Goal: Information Seeking & Learning: Learn about a topic

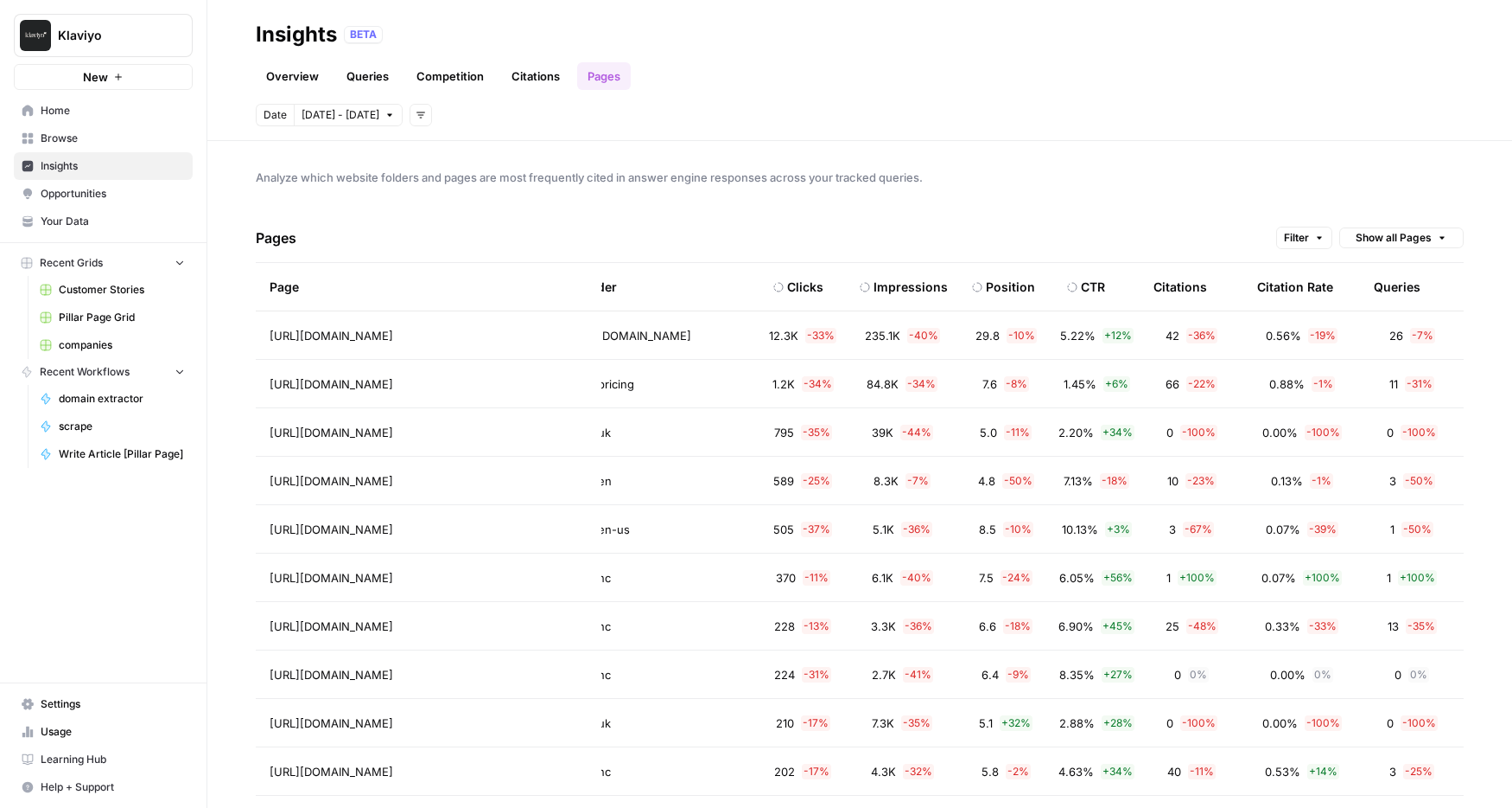
click at [1173, 284] on div "Citations" at bounding box center [1180, 286] width 54 height 48
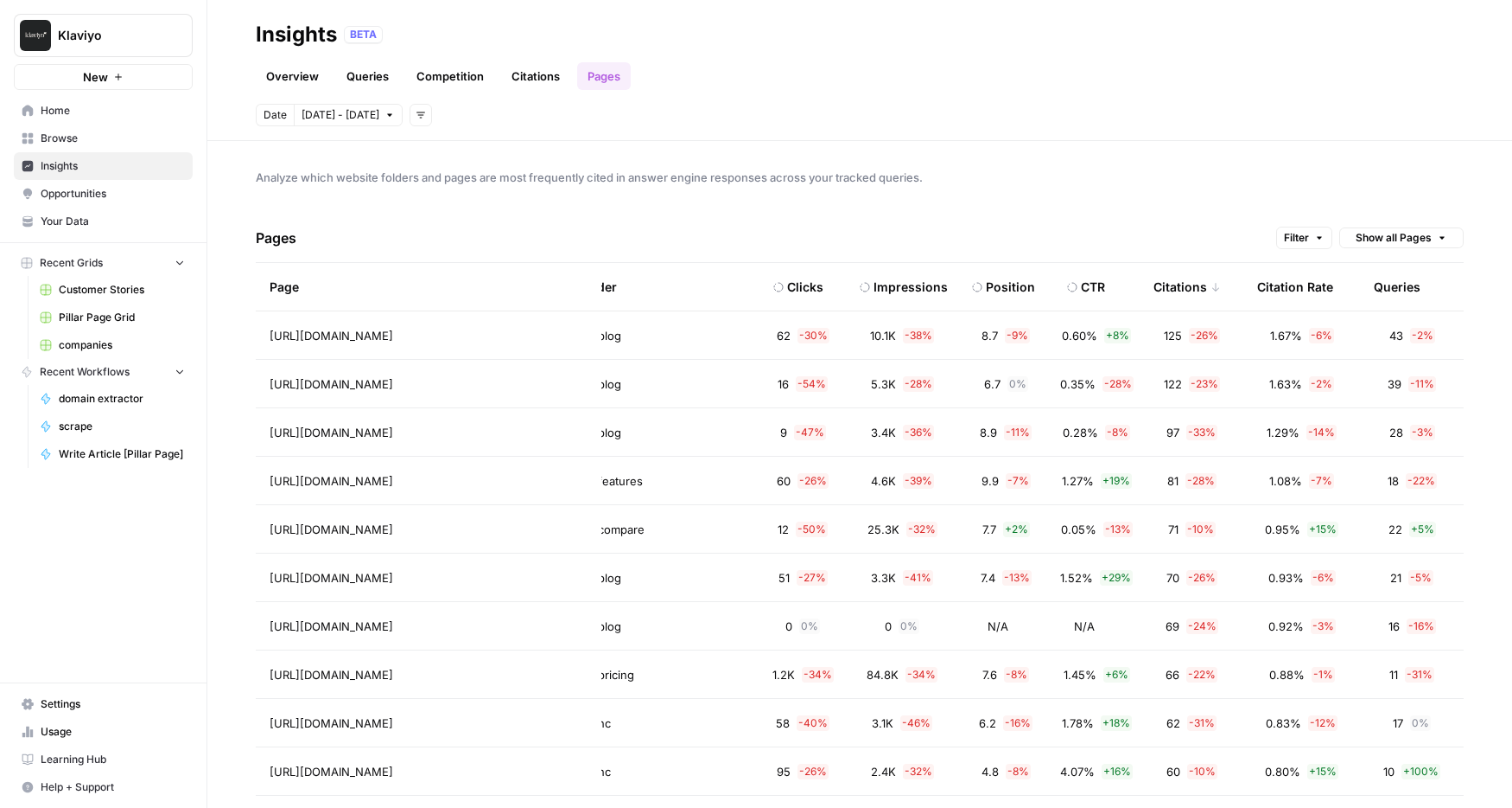
click at [1173, 283] on div "Citations" at bounding box center [1187, 286] width 67 height 48
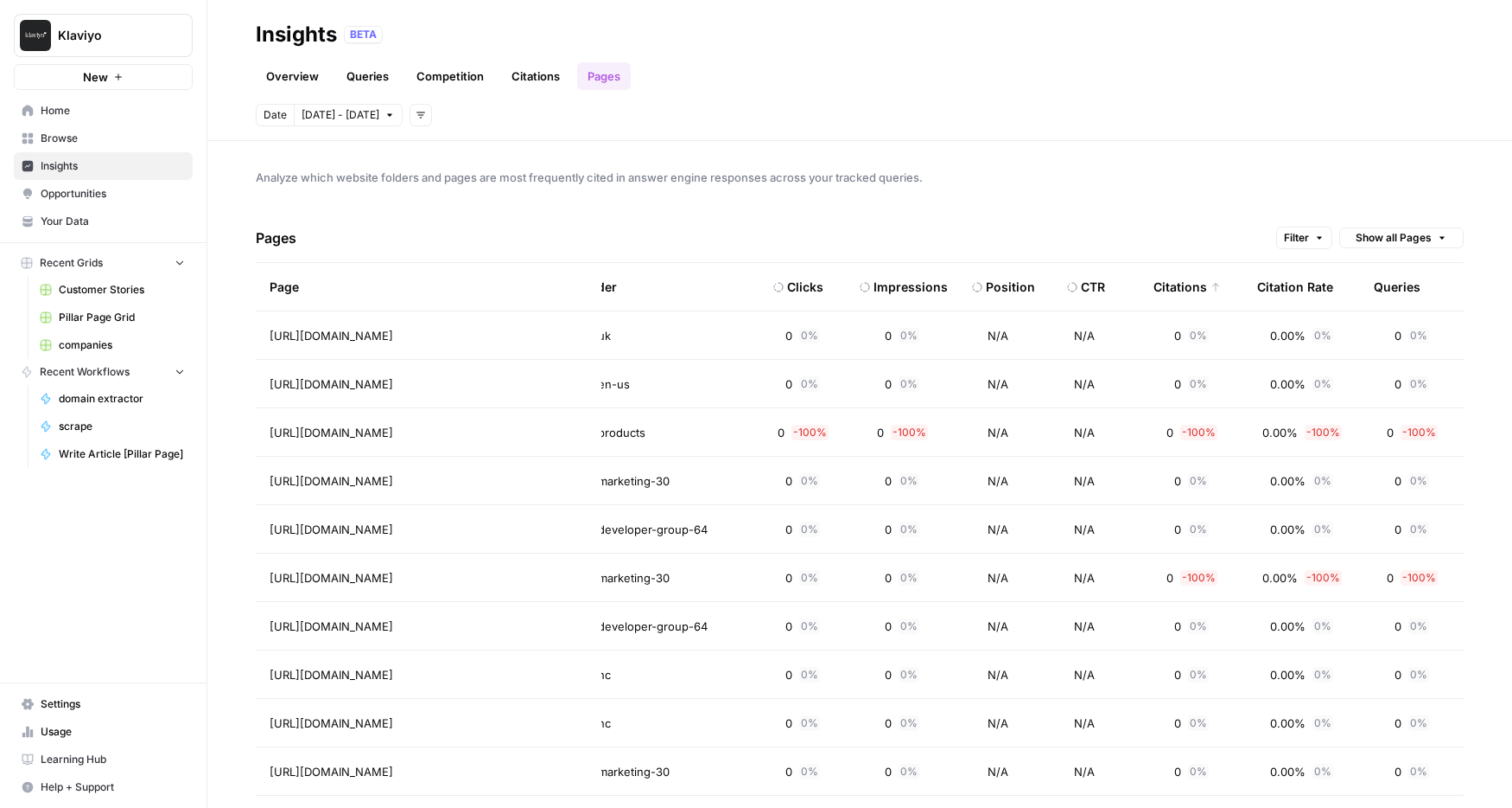
click at [1173, 284] on div "Citations" at bounding box center [1187, 286] width 67 height 48
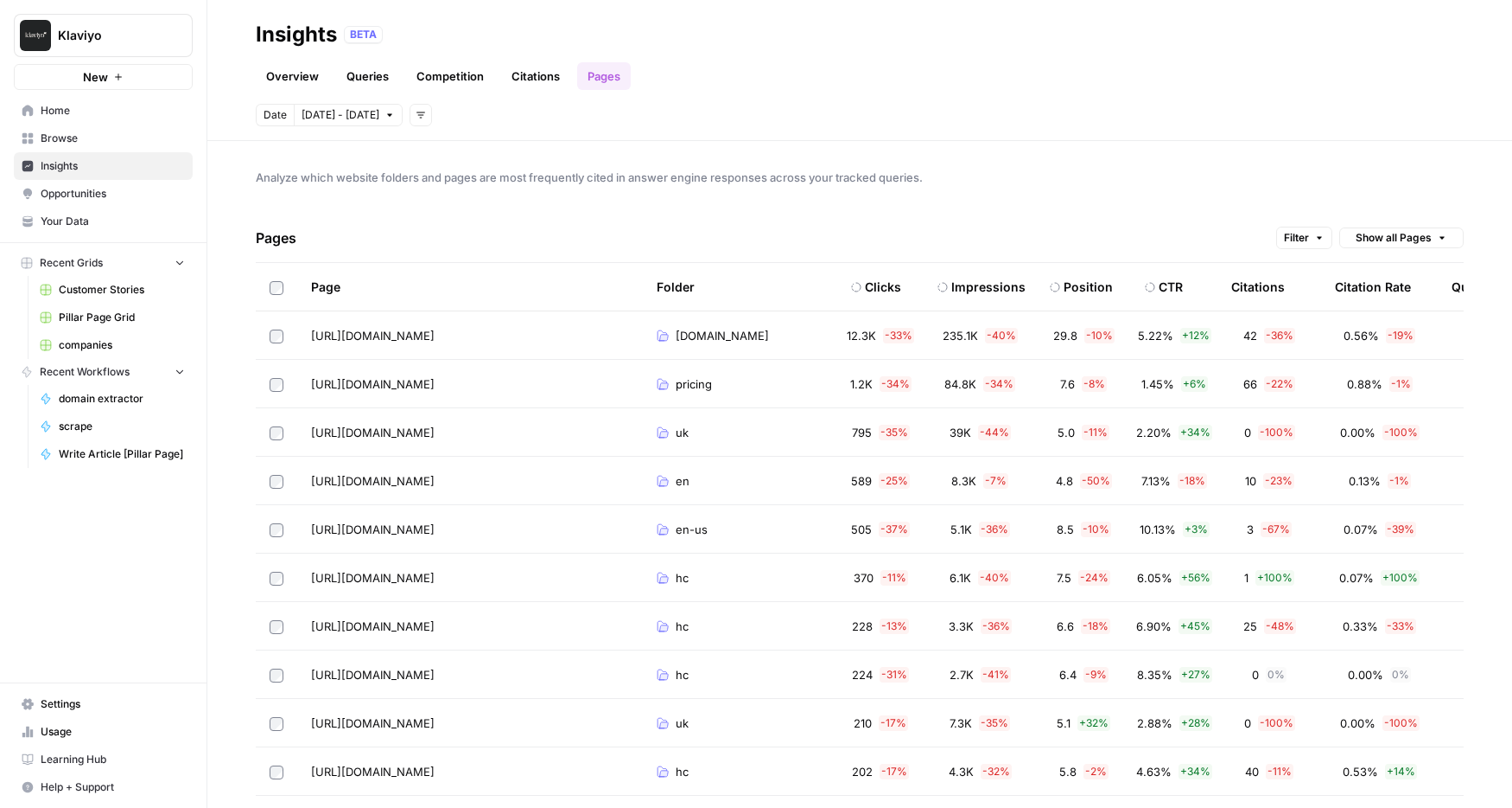
scroll to position [0, 78]
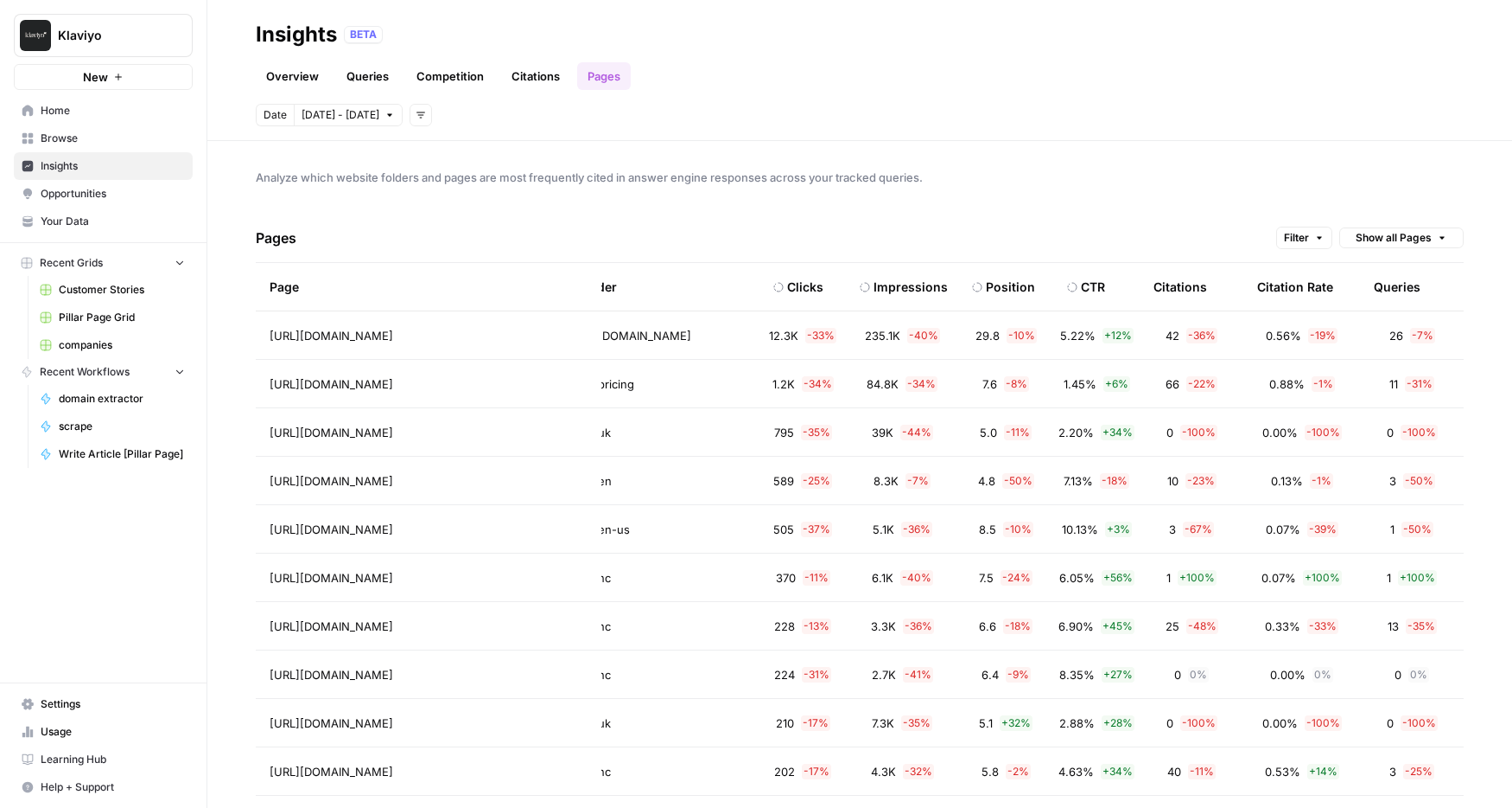
click at [1300, 293] on div "Citation Rate" at bounding box center [1295, 286] width 76 height 48
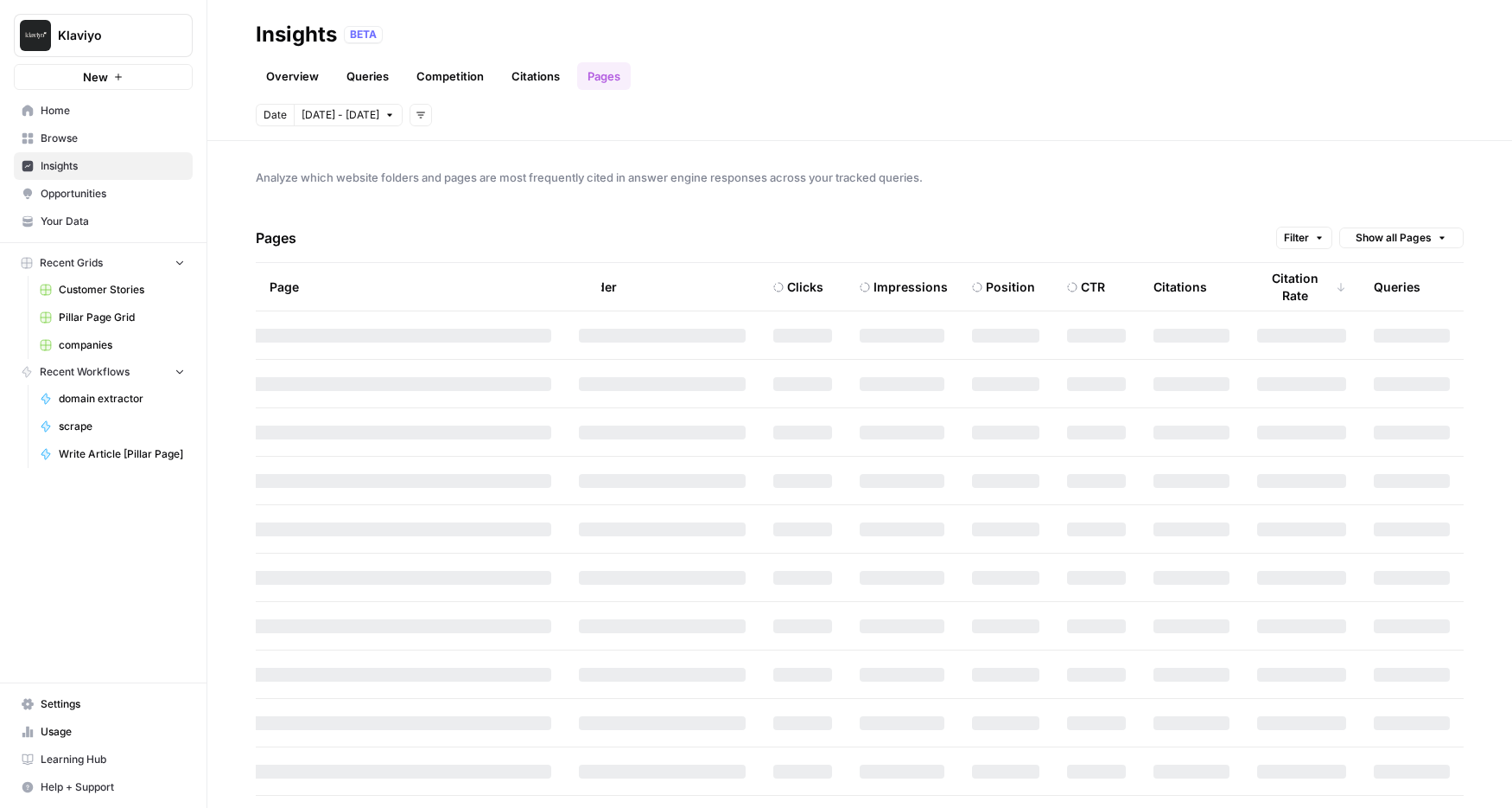
click at [1300, 293] on div "Citation Rate" at bounding box center [1301, 286] width 89 height 48
click at [1286, 285] on div "Citation Rate" at bounding box center [1301, 286] width 89 height 48
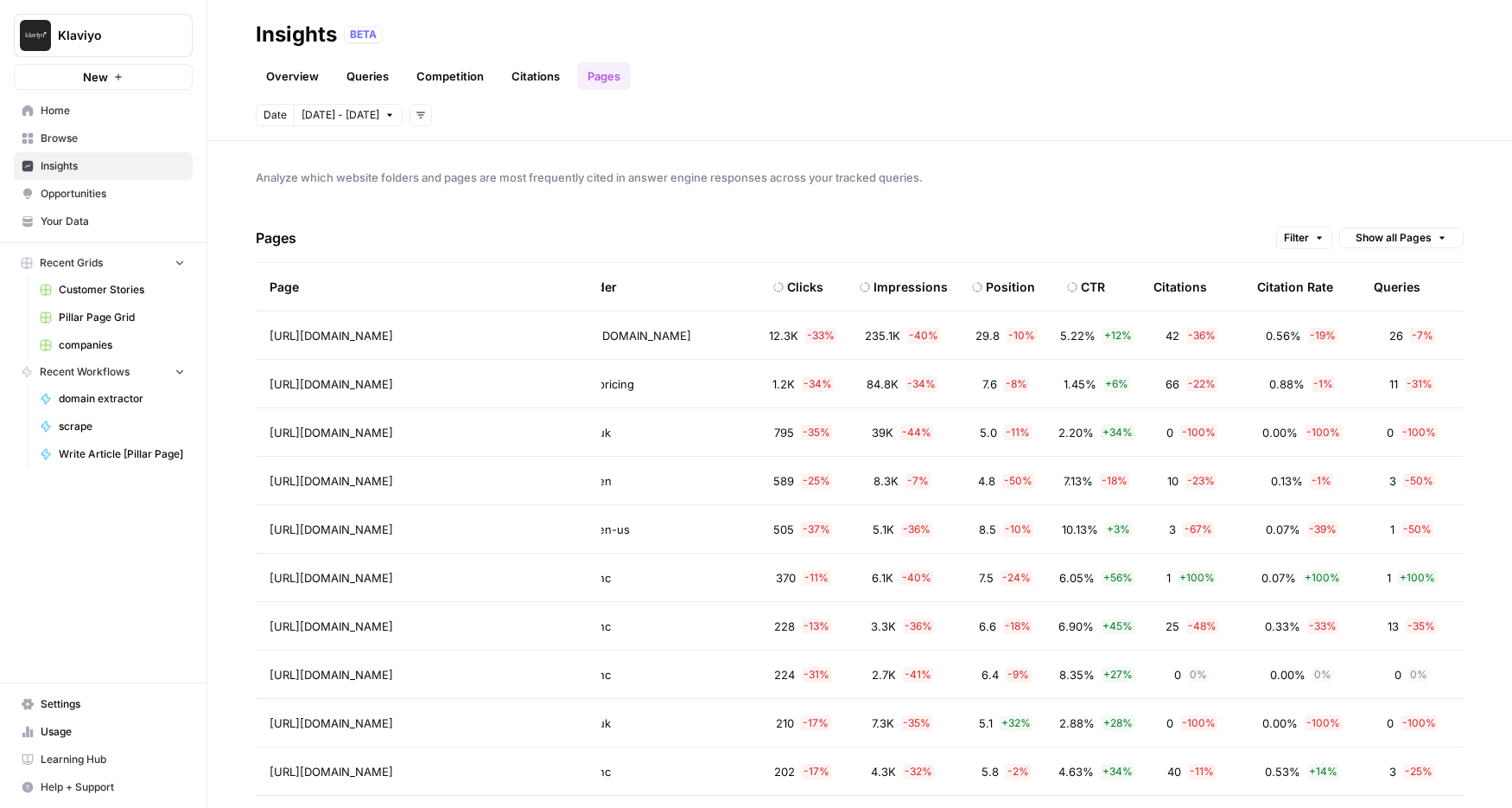
click at [1286, 284] on div "Citation Rate" at bounding box center [1295, 286] width 76 height 48
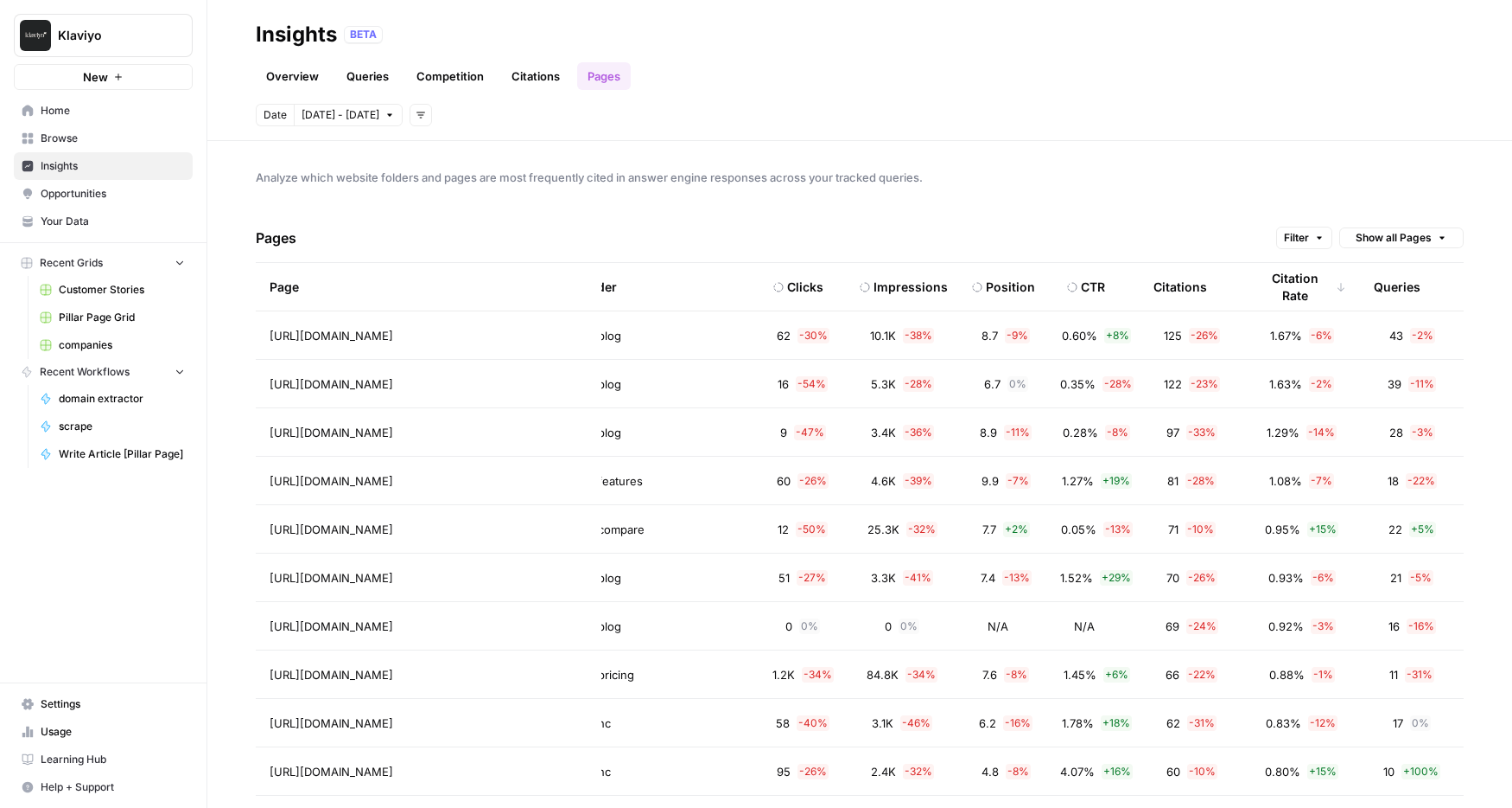
click at [97, 167] on span "Insights" at bounding box center [113, 166] width 144 height 16
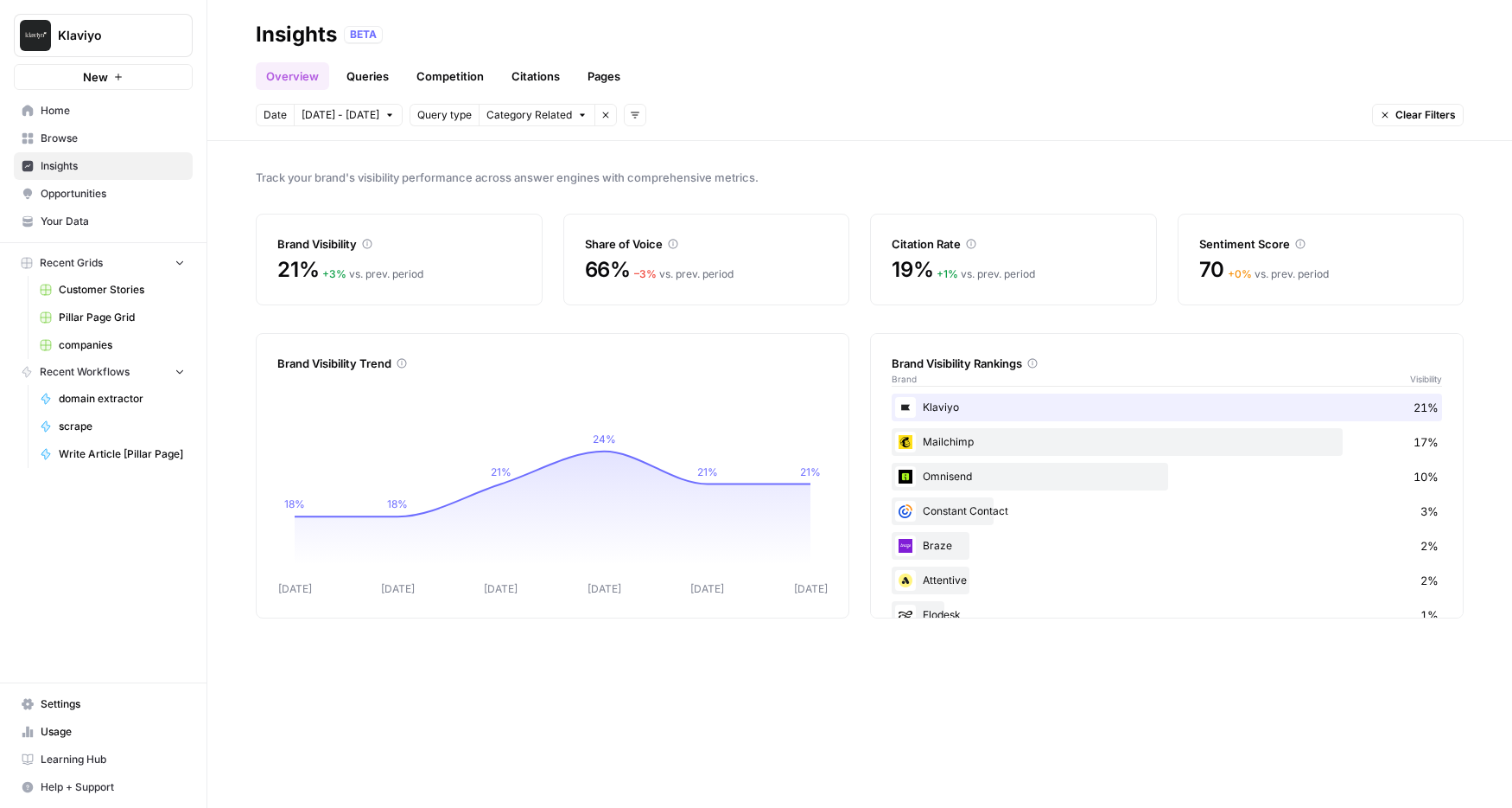
click at [81, 191] on span "Opportunities" at bounding box center [113, 194] width 144 height 16
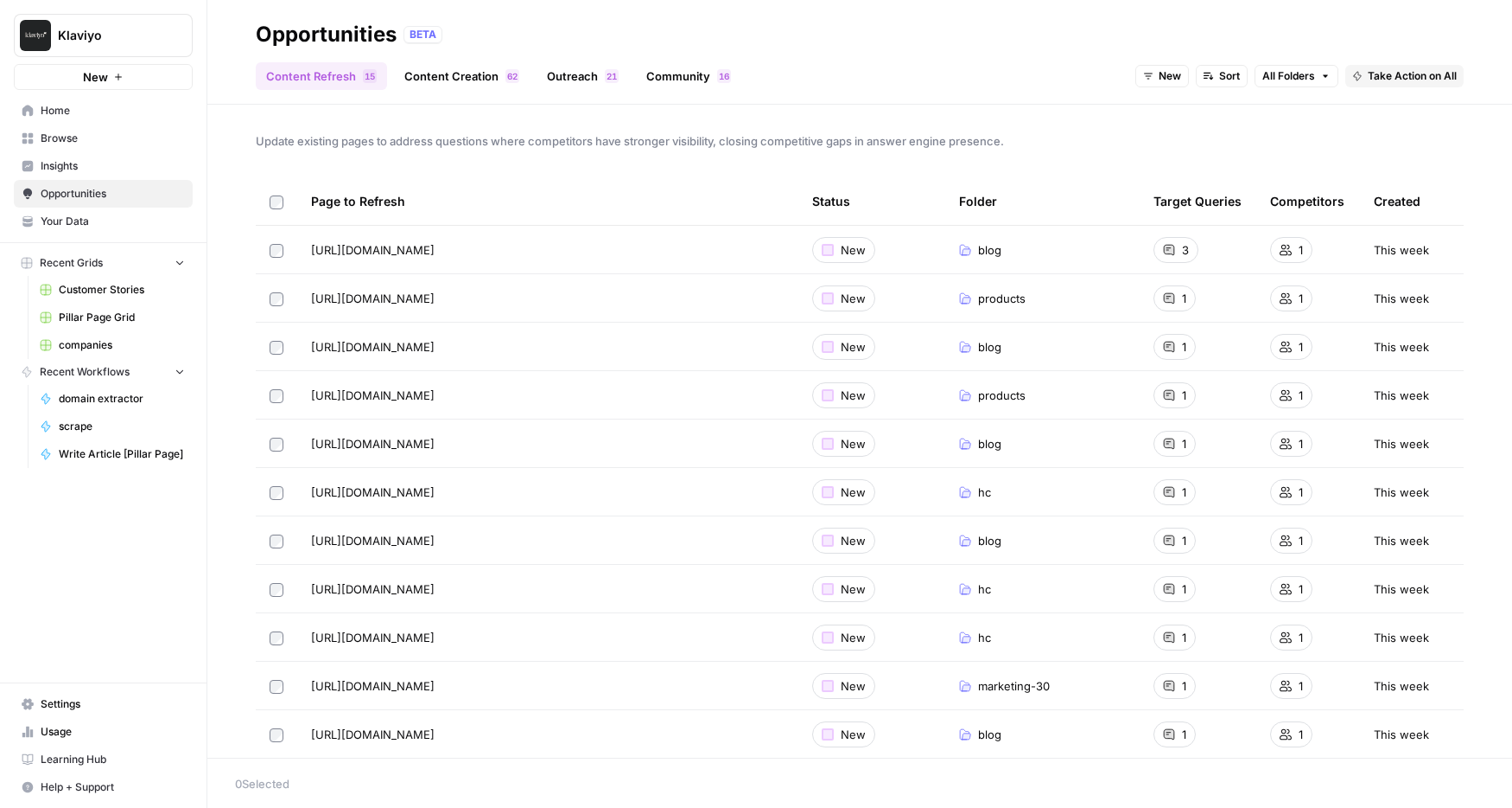
click at [66, 137] on span "Browse" at bounding box center [113, 138] width 144 height 16
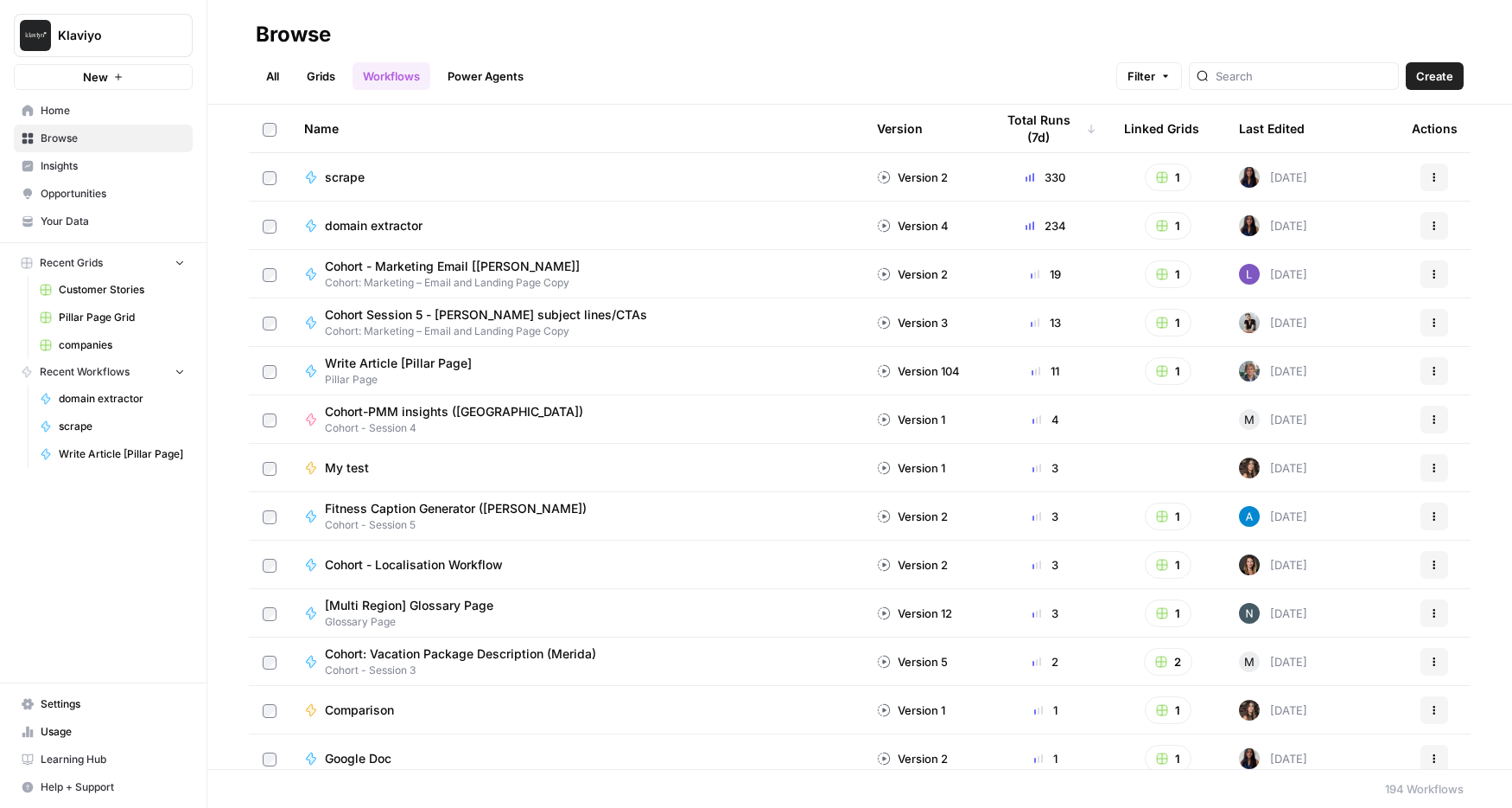
click at [66, 170] on span "Insights" at bounding box center [113, 166] width 144 height 16
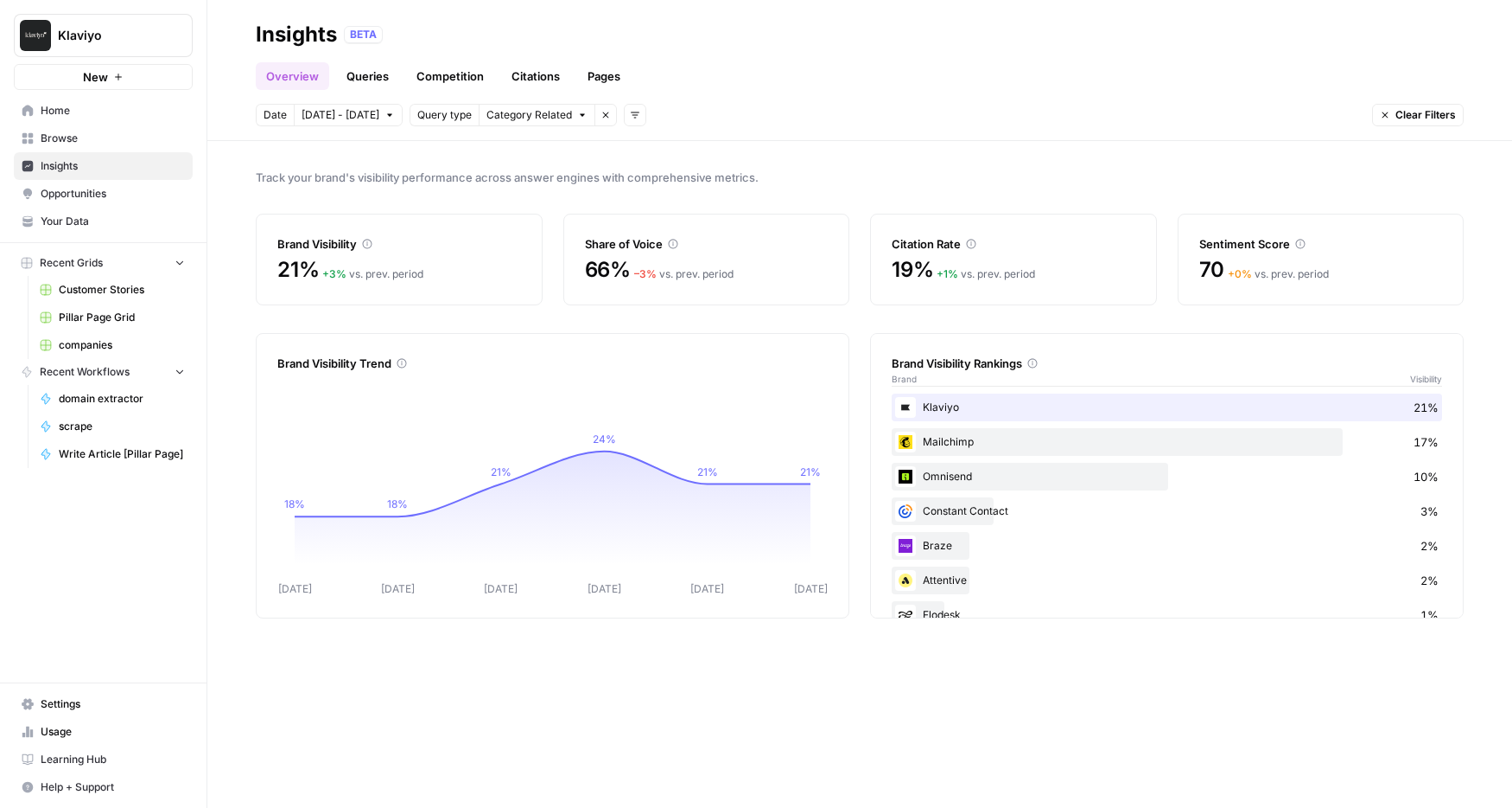
click at [608, 77] on link "Pages" at bounding box center [603, 76] width 54 height 27
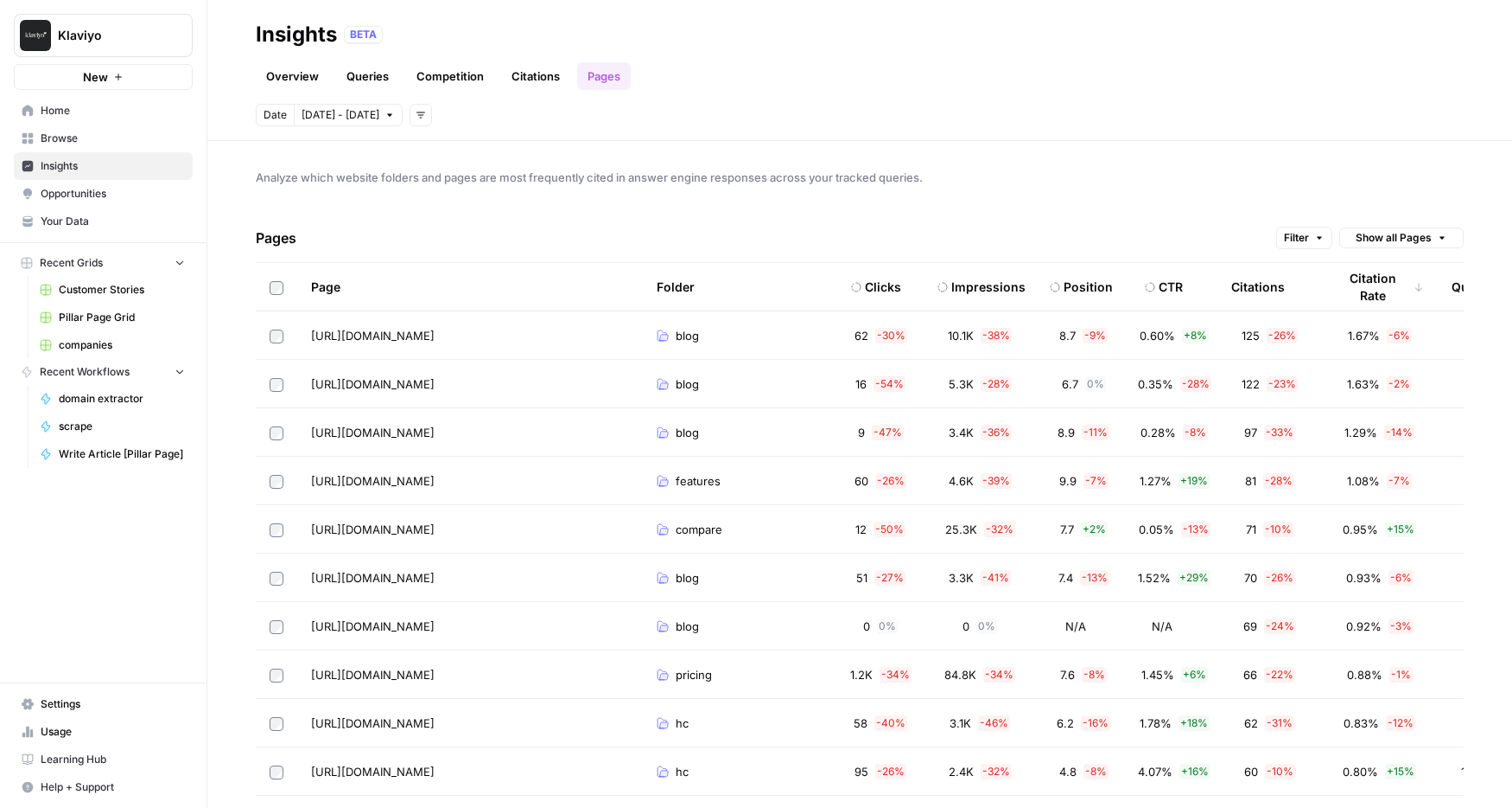
click at [107, 201] on span "Opportunities" at bounding box center [113, 194] width 144 height 16
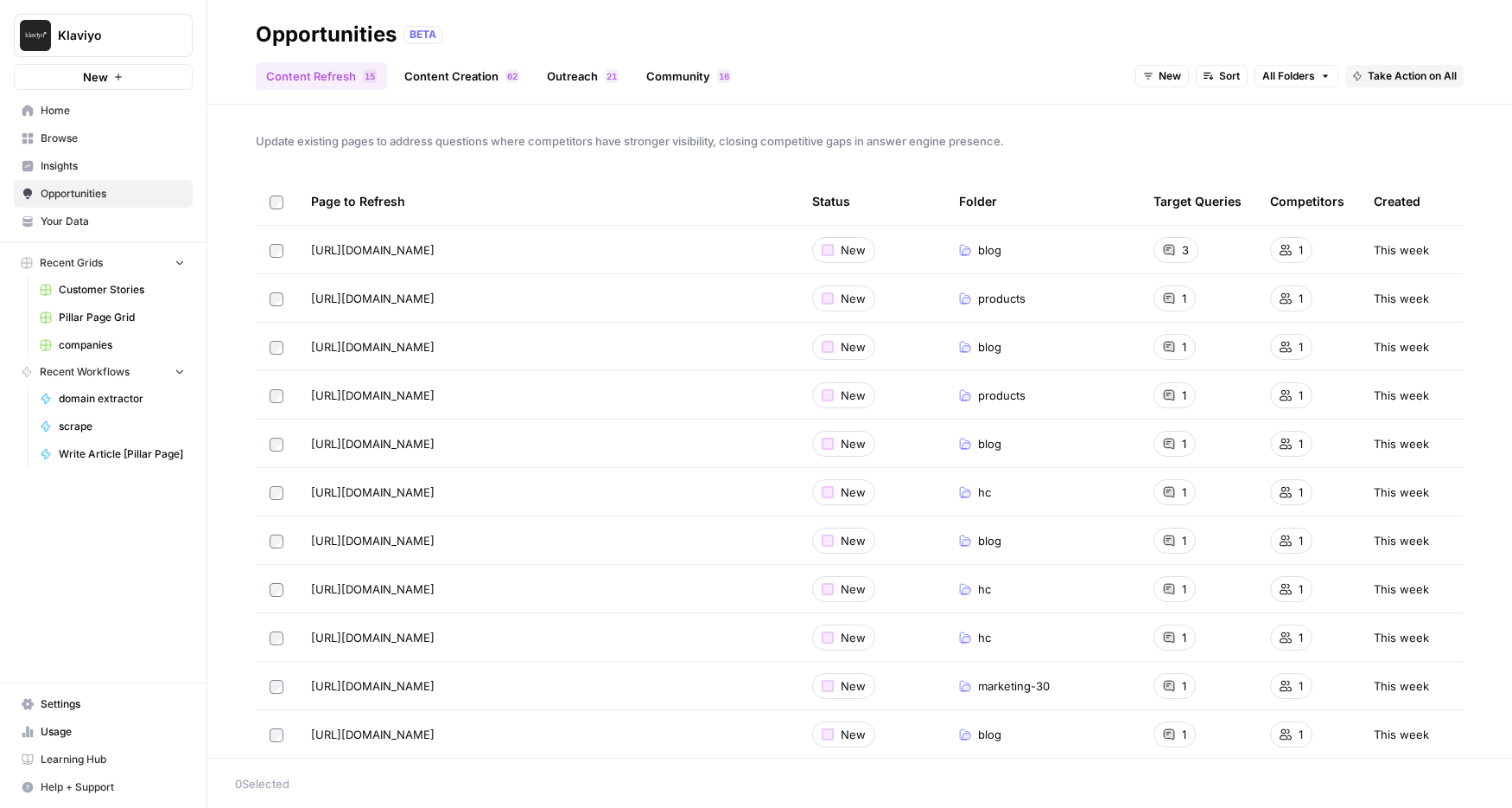
click at [89, 158] on link "Insights" at bounding box center [103, 165] width 179 height 27
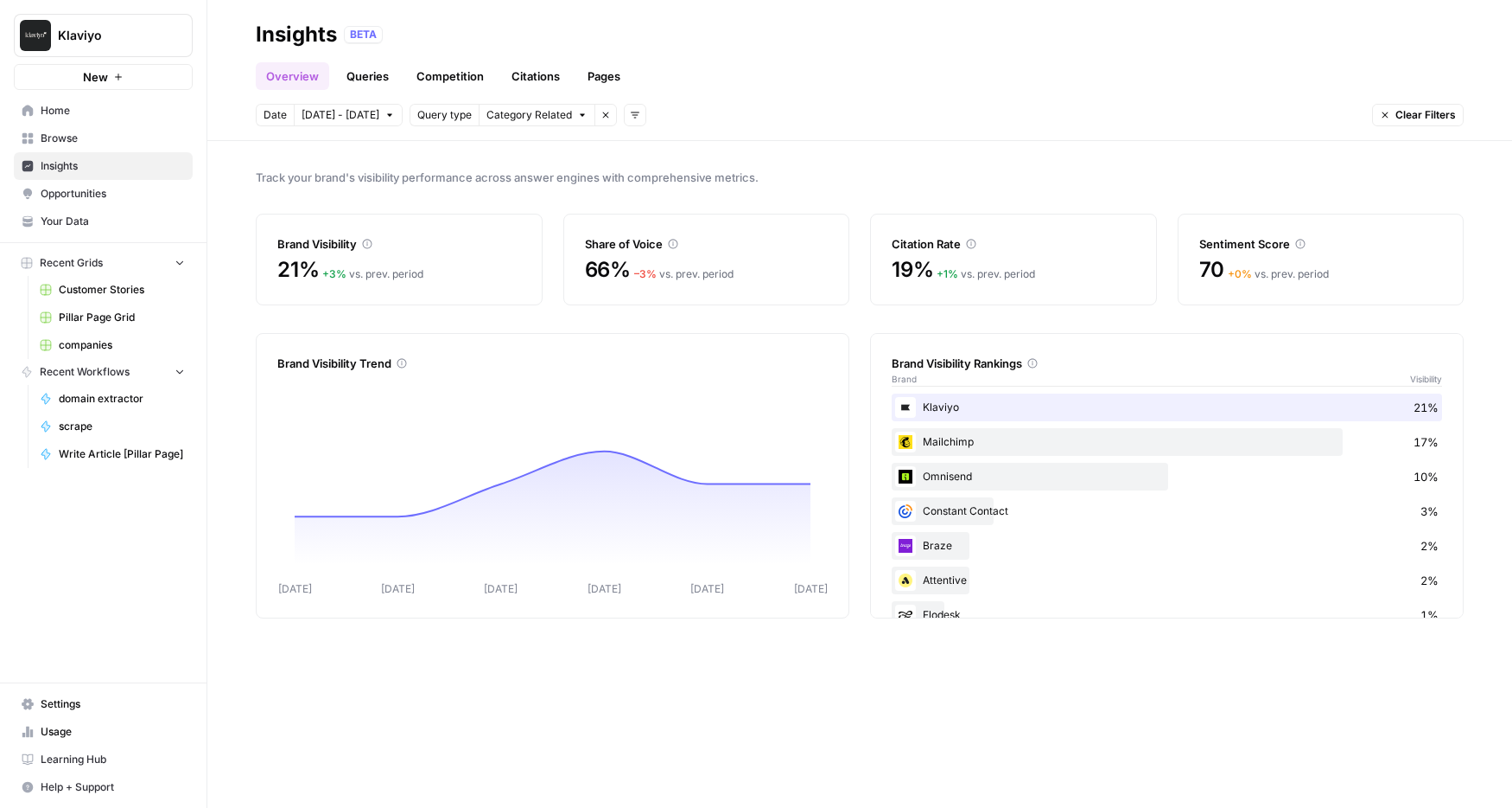
click at [103, 201] on span "Opportunities" at bounding box center [113, 194] width 144 height 16
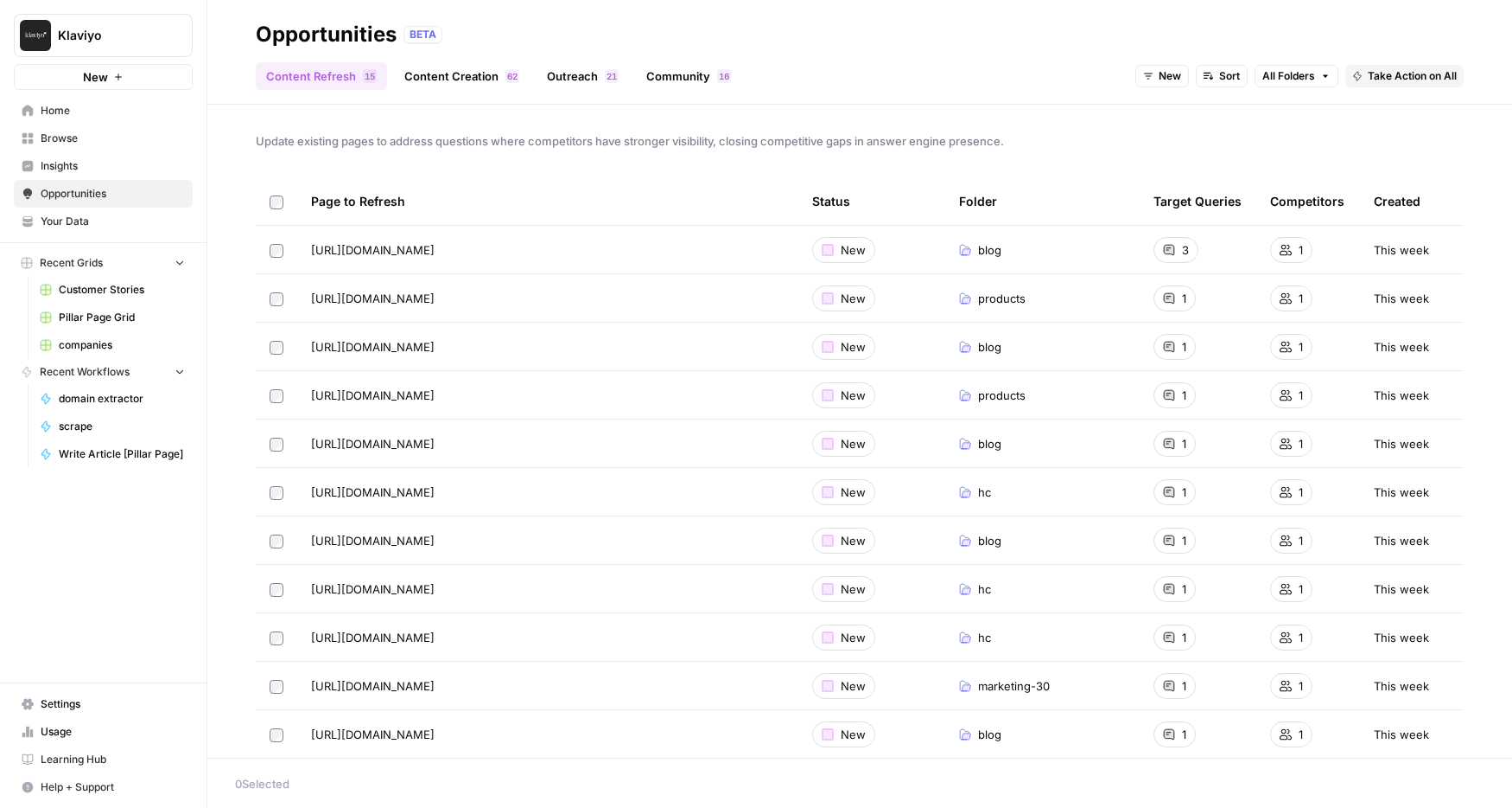
click at [95, 135] on span "Browse" at bounding box center [113, 138] width 144 height 16
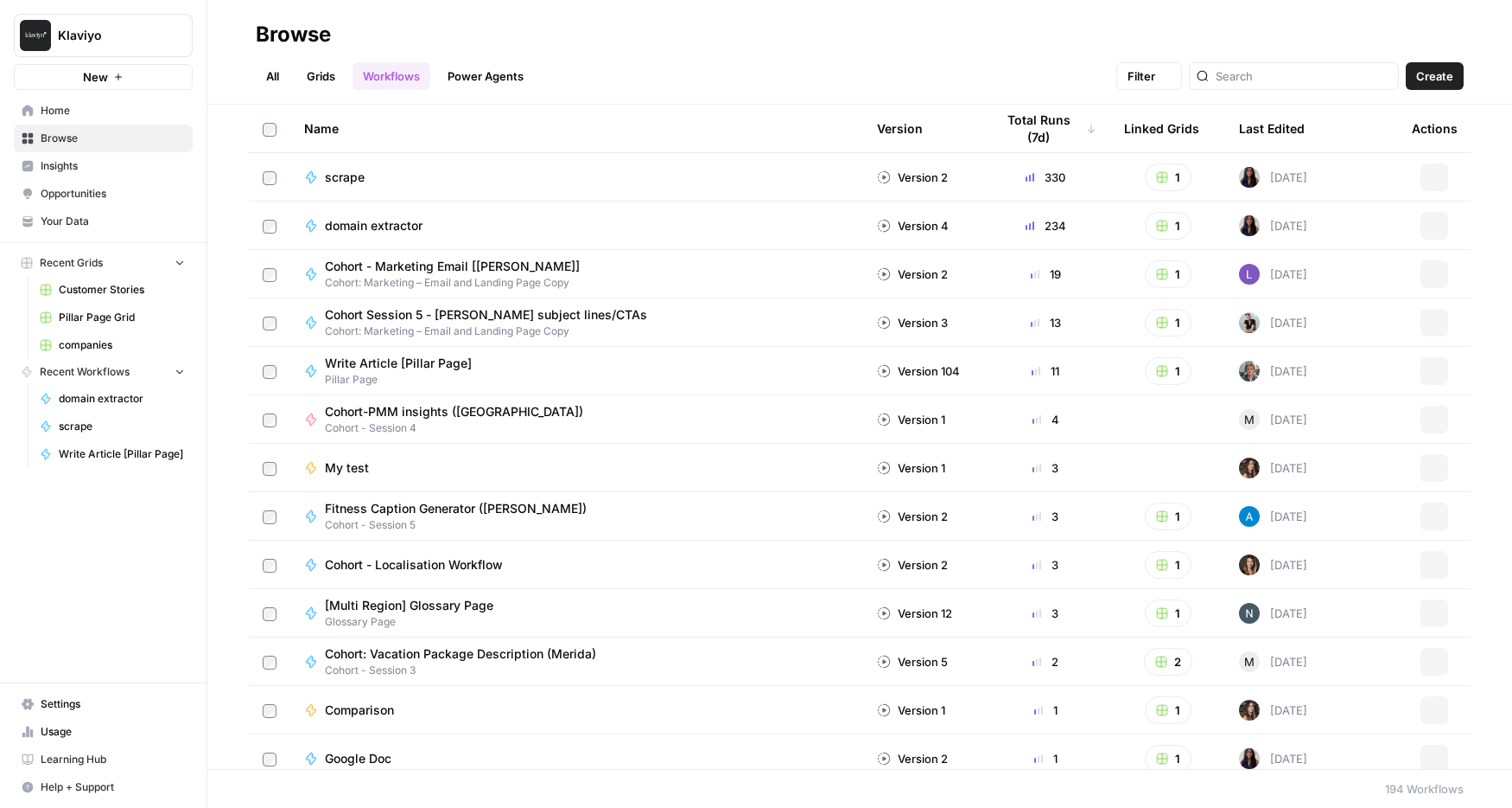
click at [95, 163] on span "Insights" at bounding box center [113, 166] width 144 height 16
